Goal: Check status: Check status

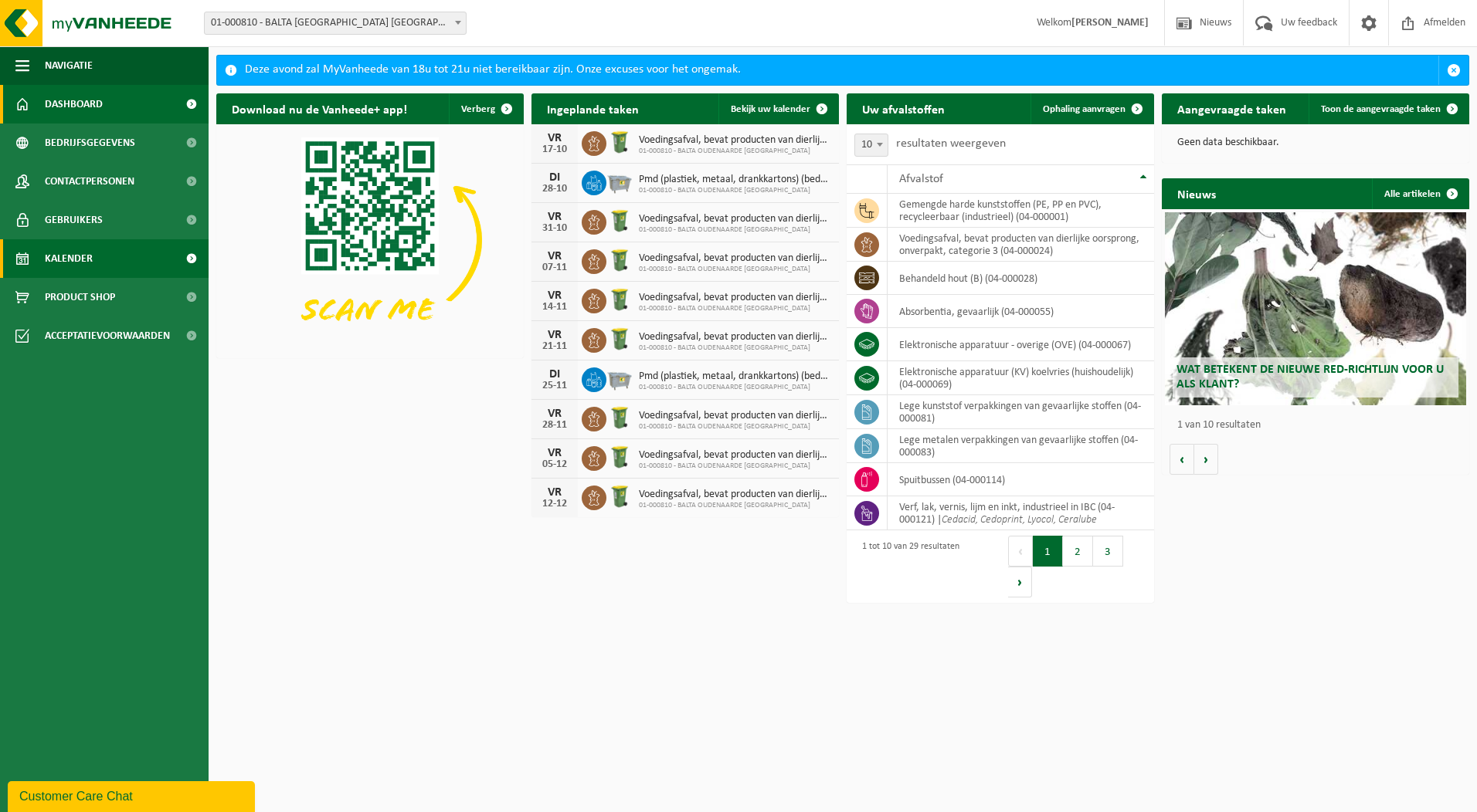
click at [71, 256] on span "Kalender" at bounding box center [68, 259] width 47 height 39
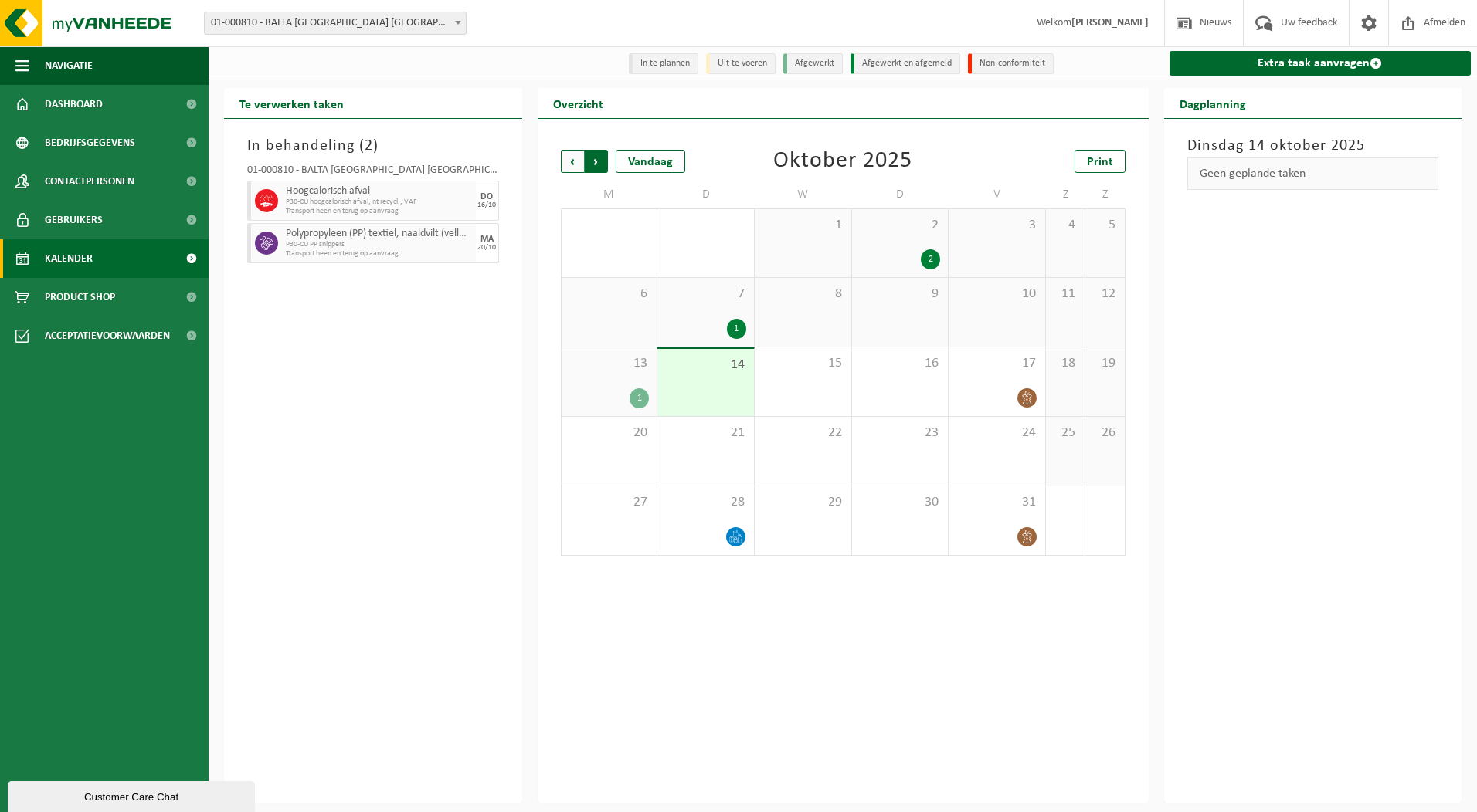
click at [571, 165] on span "Vorige" at bounding box center [573, 162] width 23 height 23
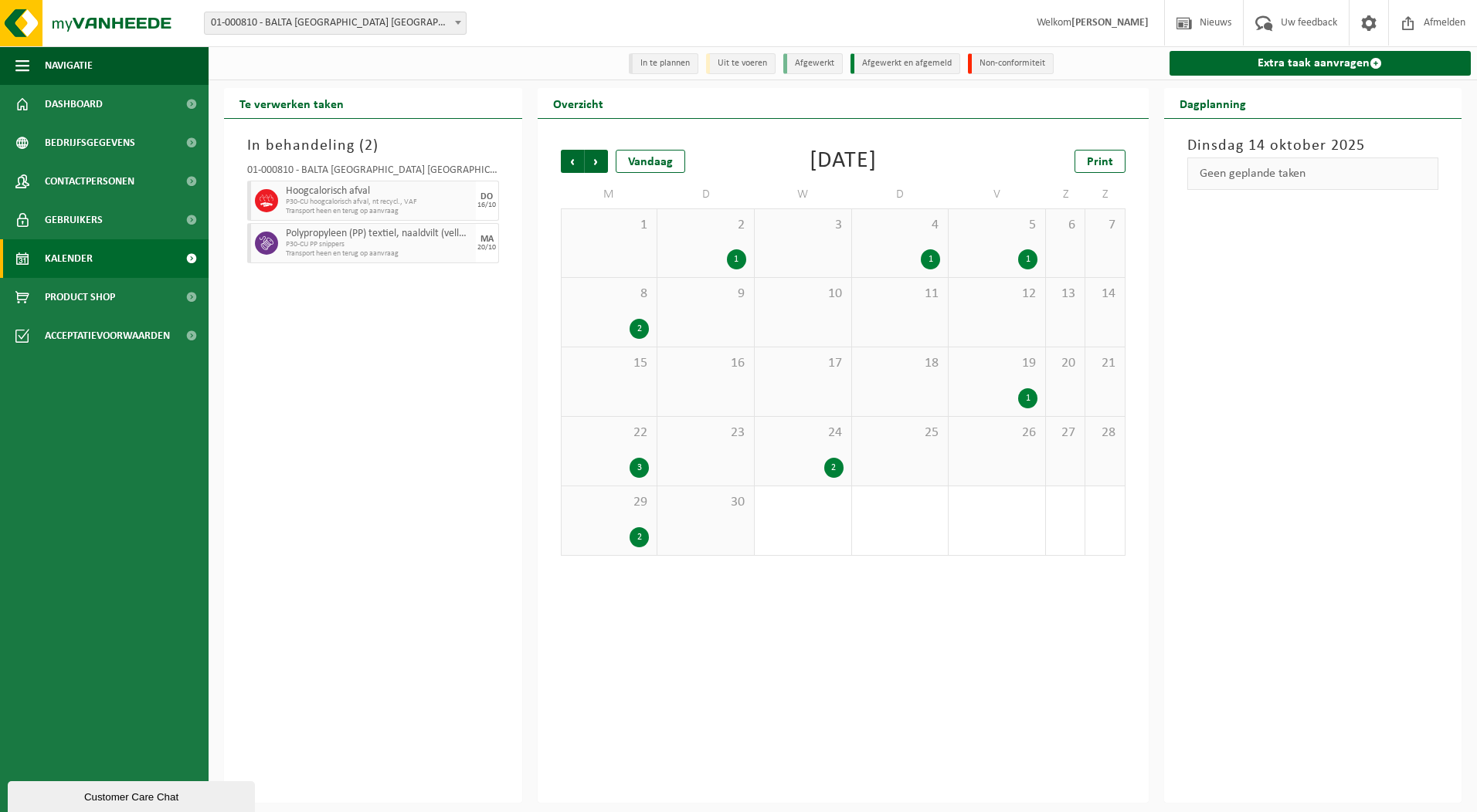
click at [832, 477] on div "2" at bounding box center [833, 468] width 19 height 20
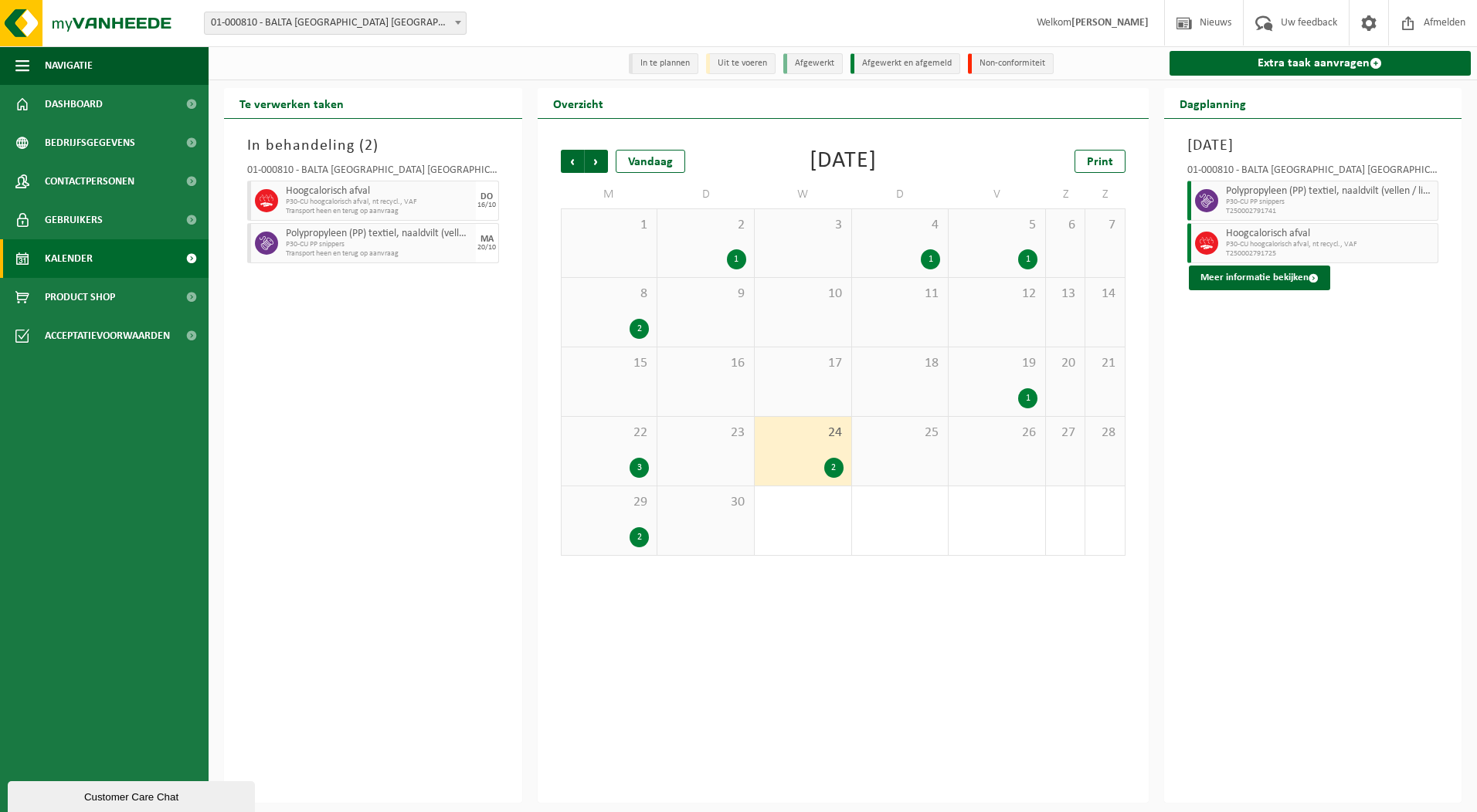
click at [1258, 246] on span "P30-CU hoogcalorisch afval, nt recycl., VAF" at bounding box center [1330, 245] width 208 height 10
click at [1261, 282] on button "Meer informatie bekijken" at bounding box center [1259, 278] width 141 height 25
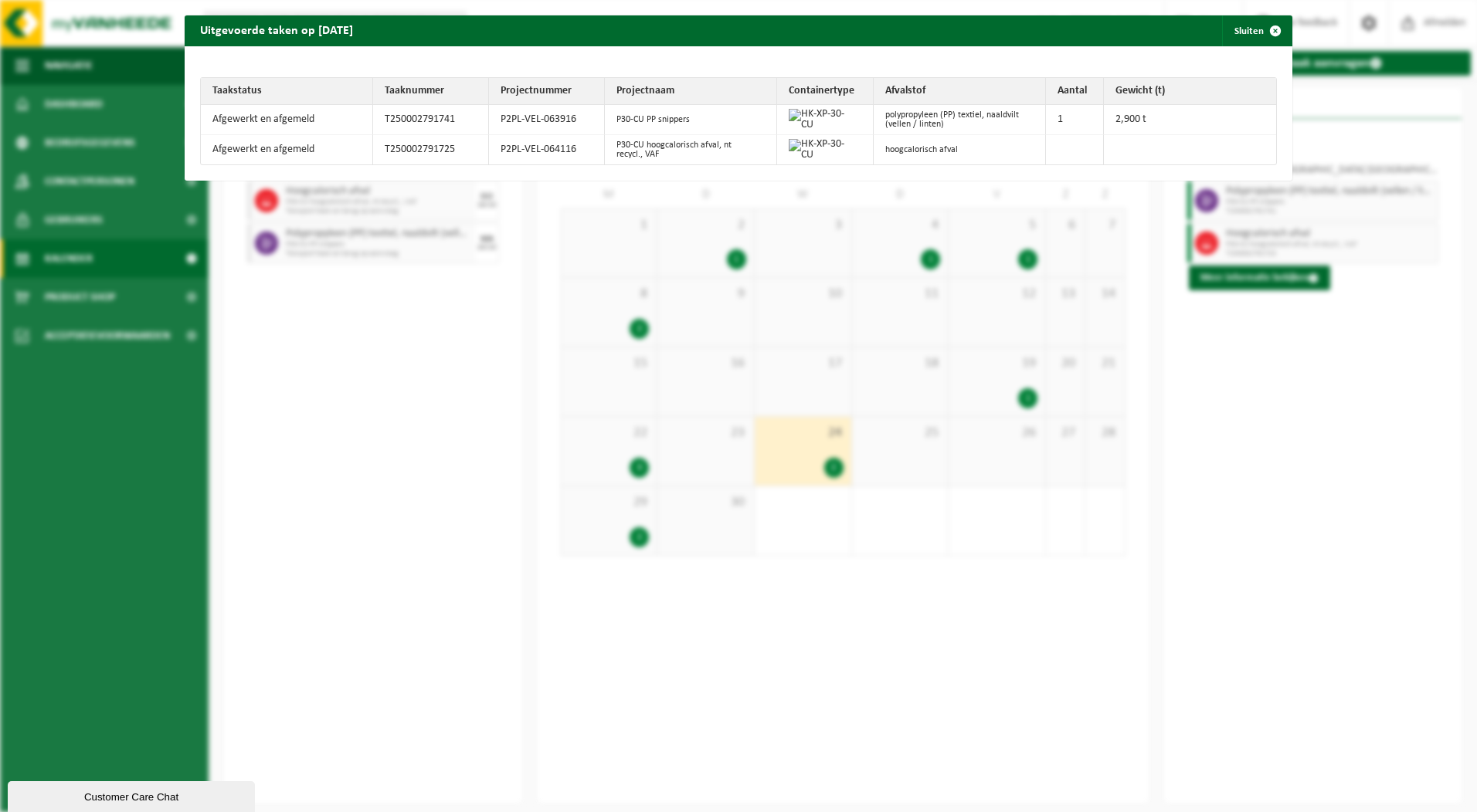
click at [1105, 148] on td at bounding box center [1190, 149] width 173 height 29
click at [1265, 25] on span "button" at bounding box center [1275, 31] width 31 height 31
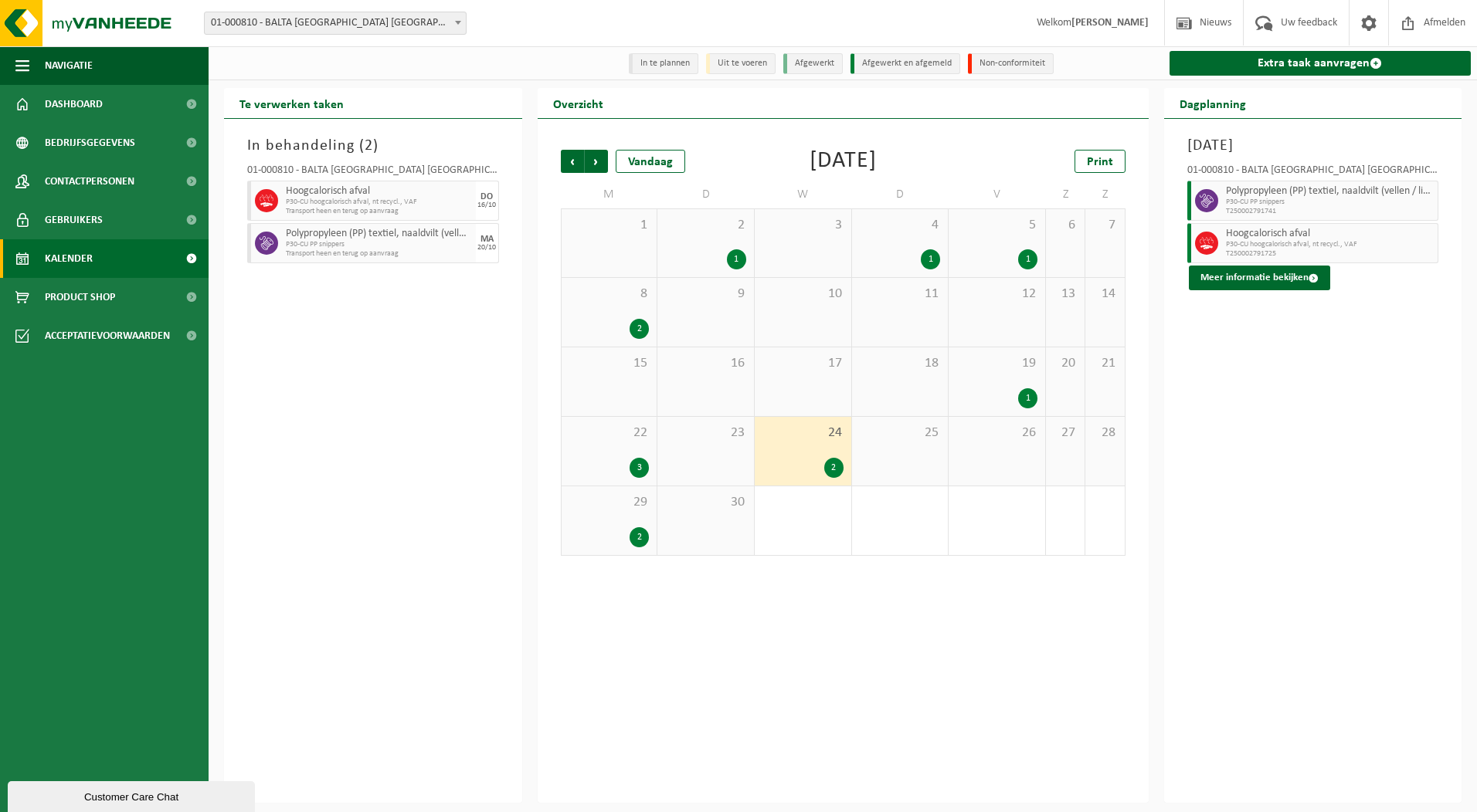
click at [639, 468] on div "3" at bounding box center [639, 468] width 19 height 20
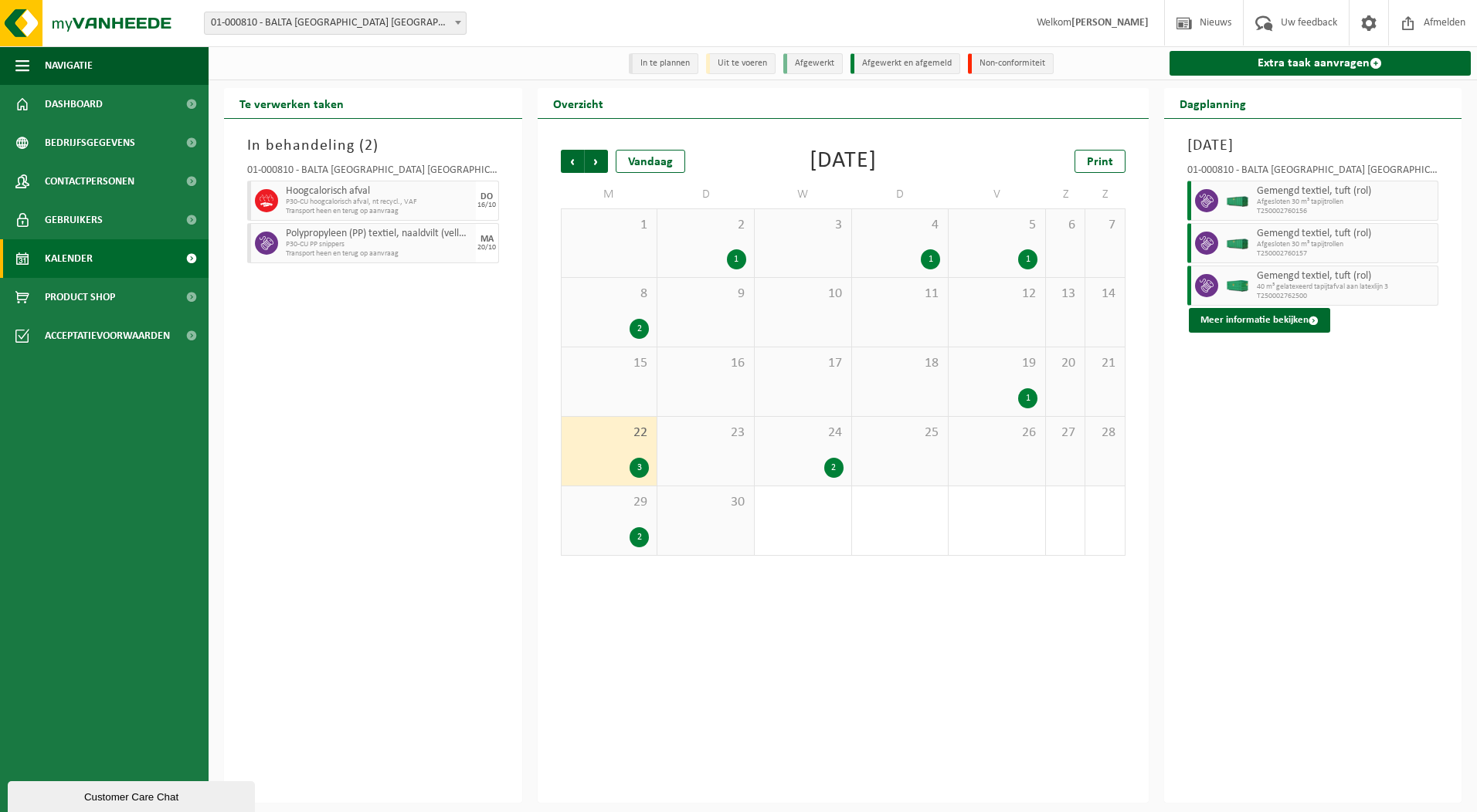
click at [641, 536] on div "2" at bounding box center [639, 537] width 19 height 20
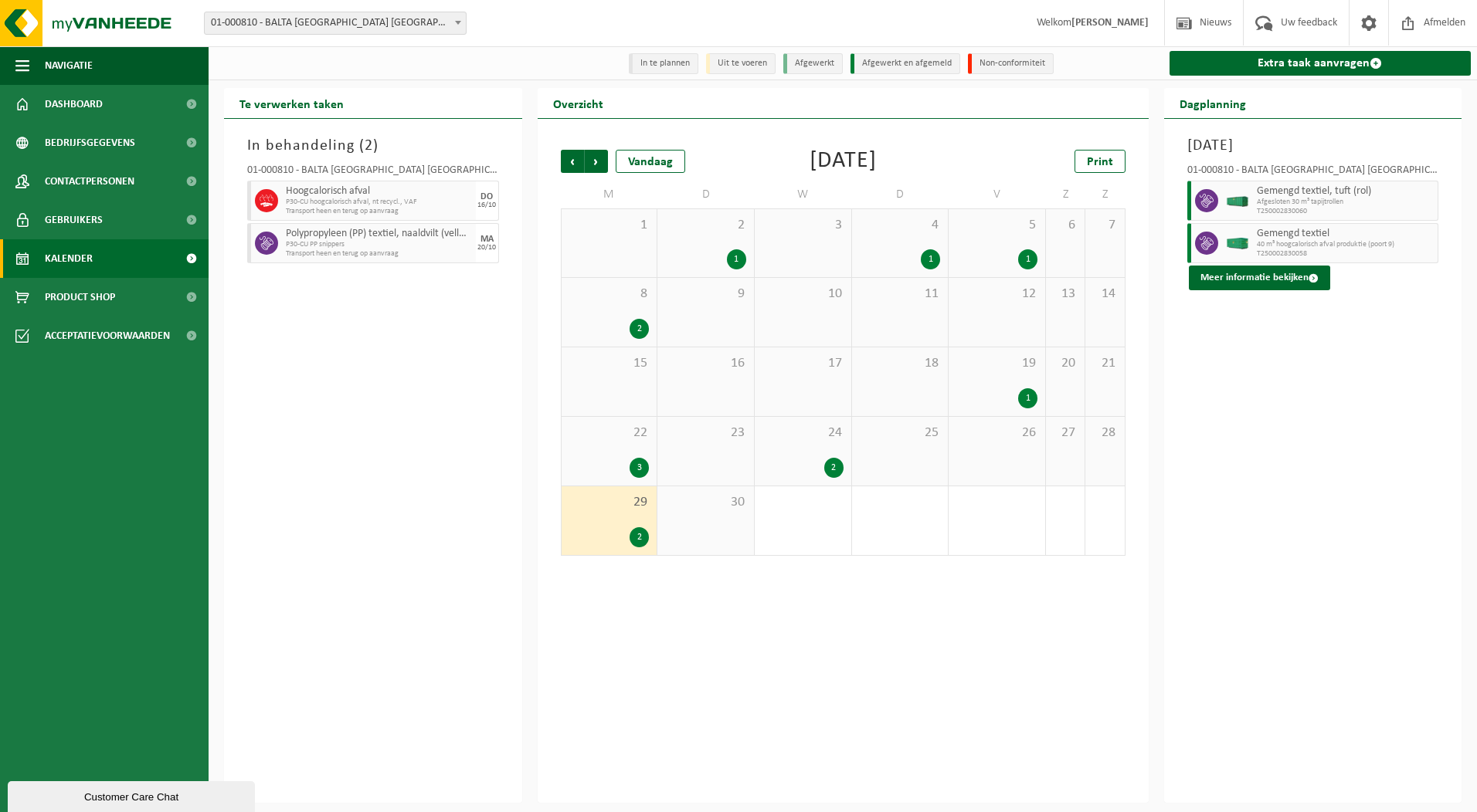
click at [1028, 396] on div "1" at bounding box center [1027, 398] width 19 height 20
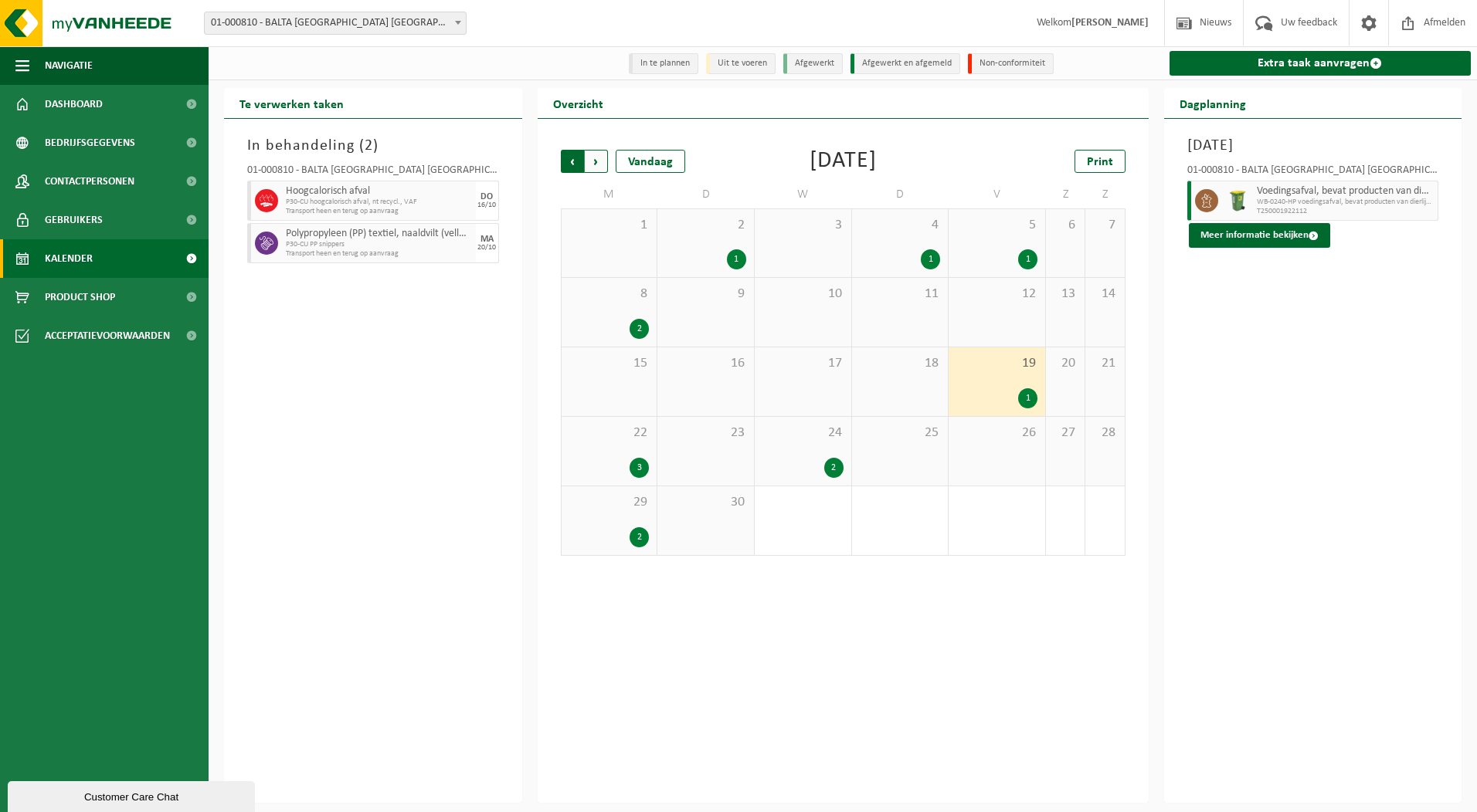
click at [595, 166] on span "Volgende" at bounding box center [596, 162] width 23 height 23
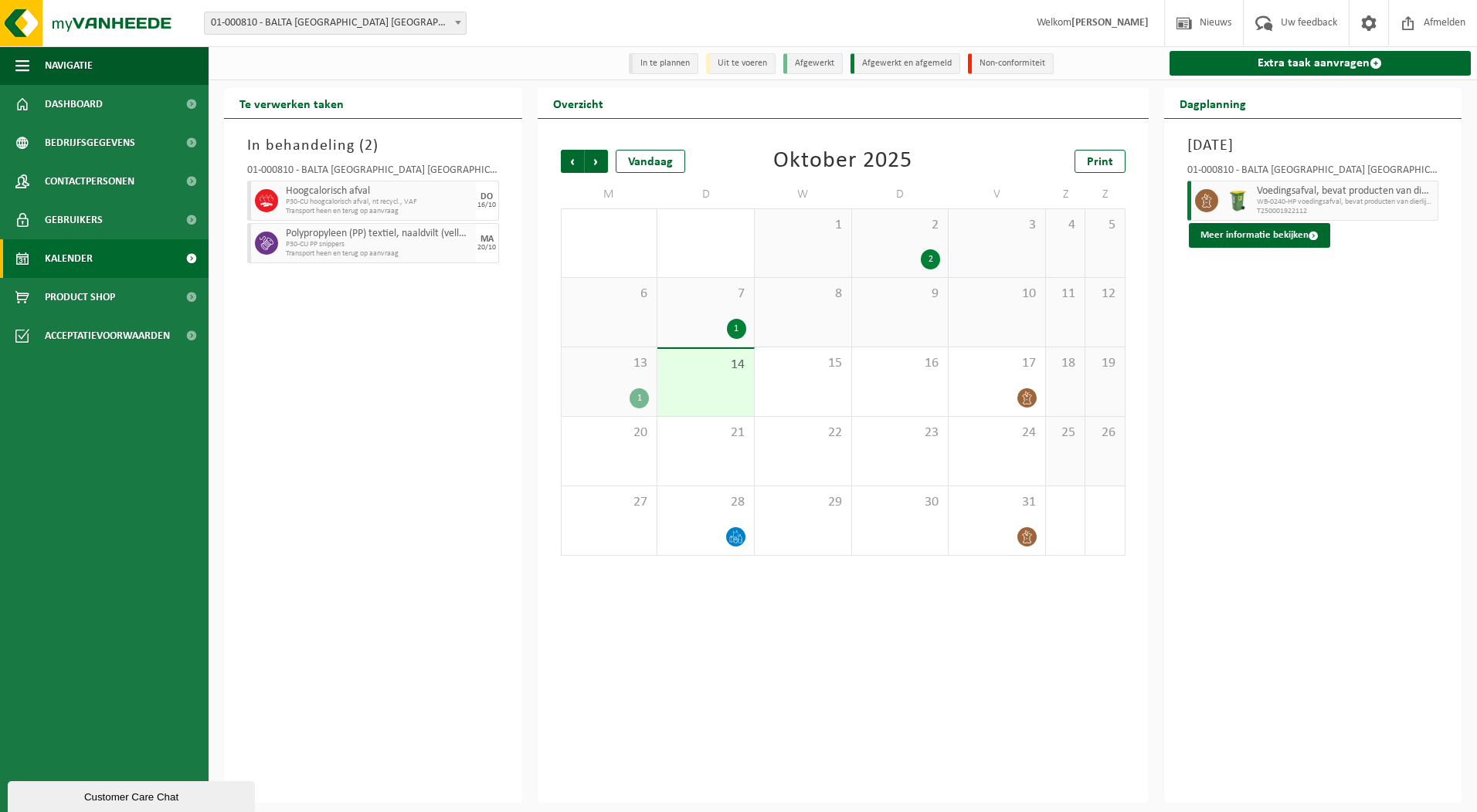
click at [641, 401] on div "1" at bounding box center [639, 398] width 19 height 20
